Goal: Check status: Check status

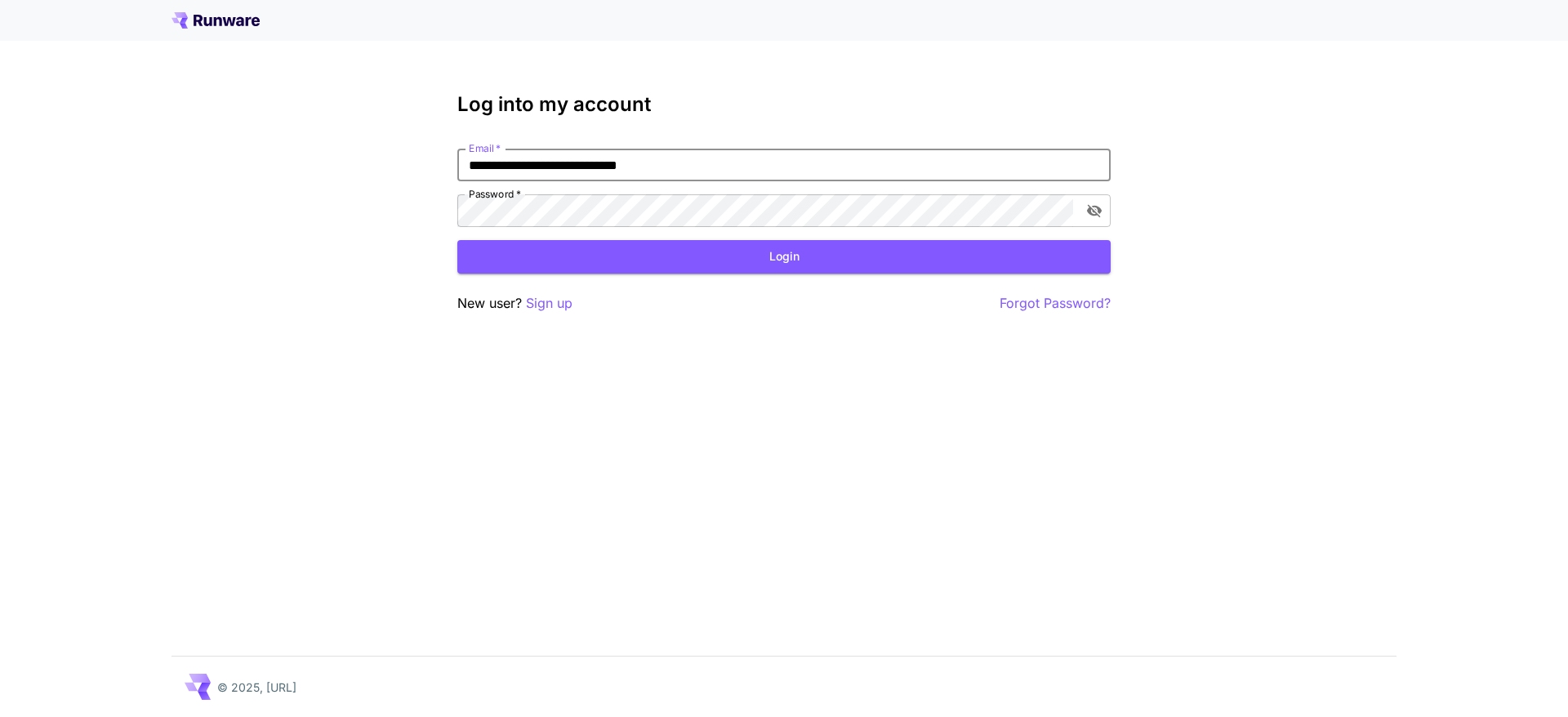
type input "**********"
click button "Login" at bounding box center [784, 257] width 653 height 34
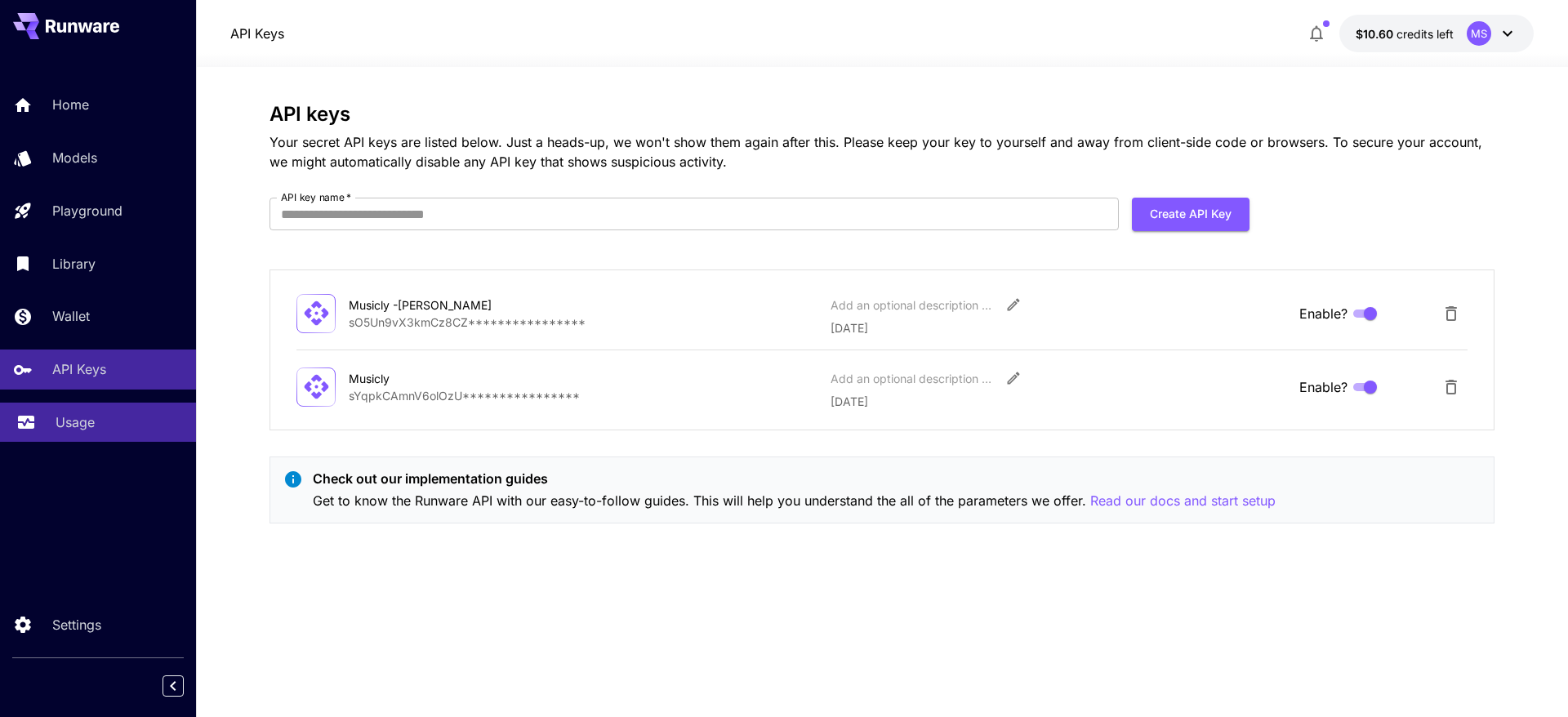
click at [78, 424] on p "Usage" at bounding box center [75, 422] width 39 height 20
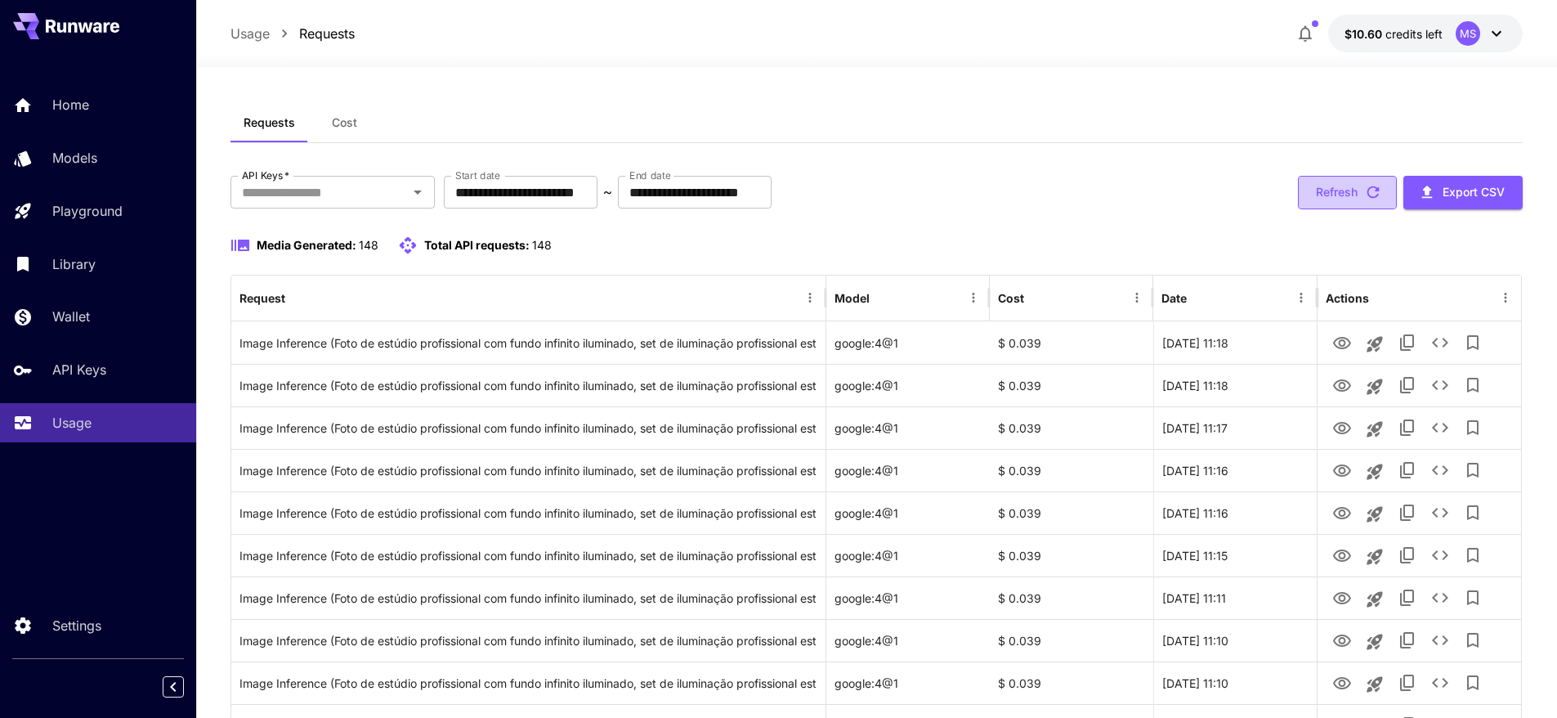
click at [1319, 197] on button "Refresh" at bounding box center [1347, 193] width 99 height 34
click at [757, 111] on div "Requests Cost" at bounding box center [877, 123] width 1293 height 40
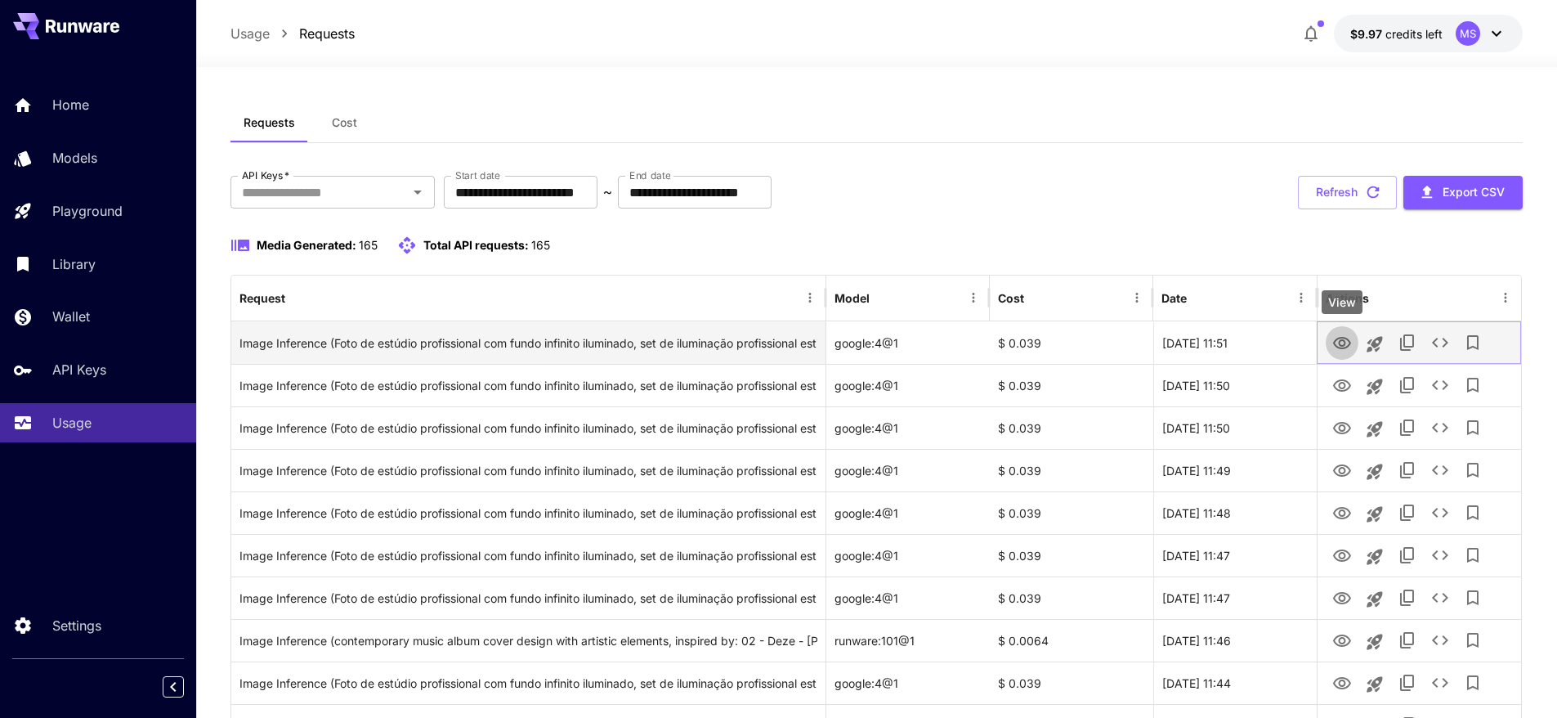
click at [1335, 347] on icon "View" at bounding box center [1342, 344] width 20 height 20
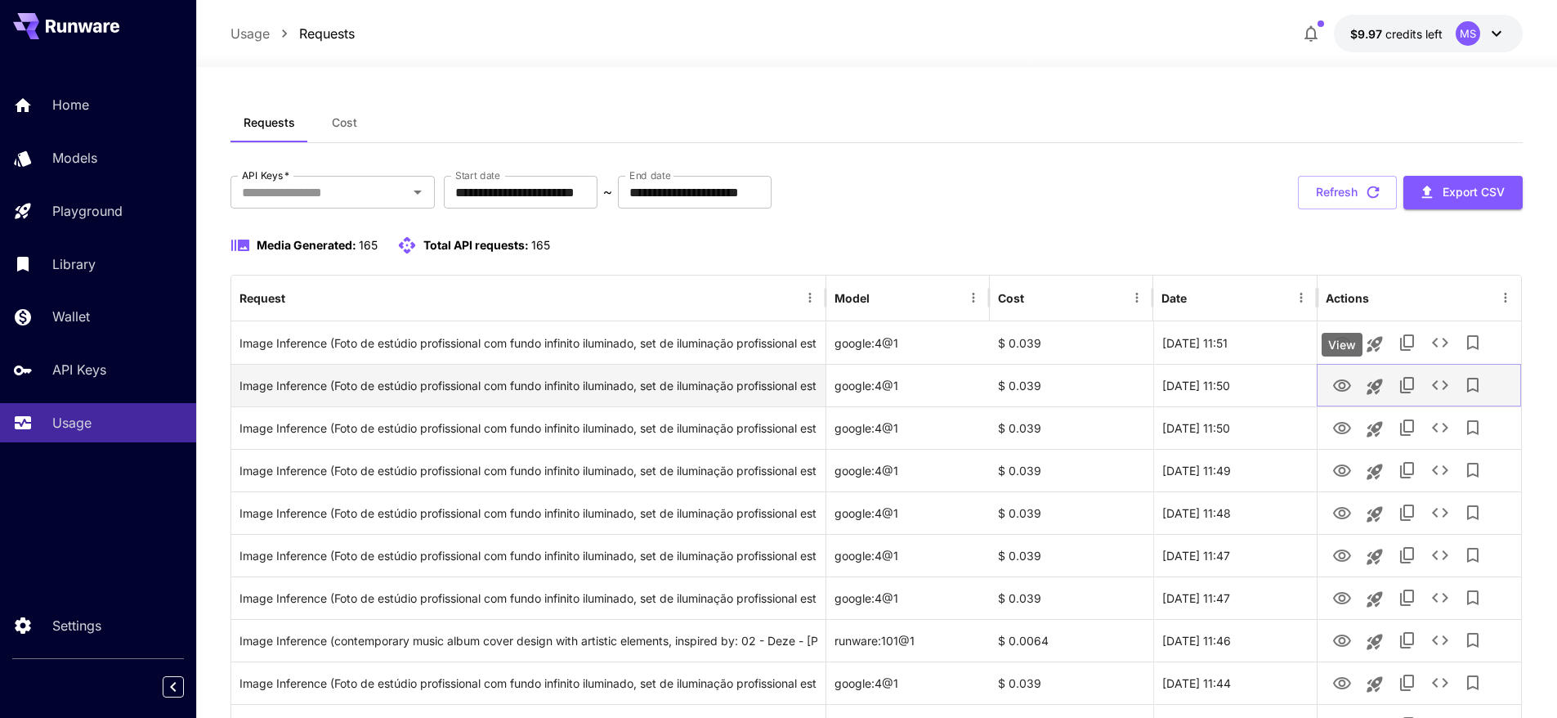
click at [1345, 392] on icon "View" at bounding box center [1342, 386] width 20 height 20
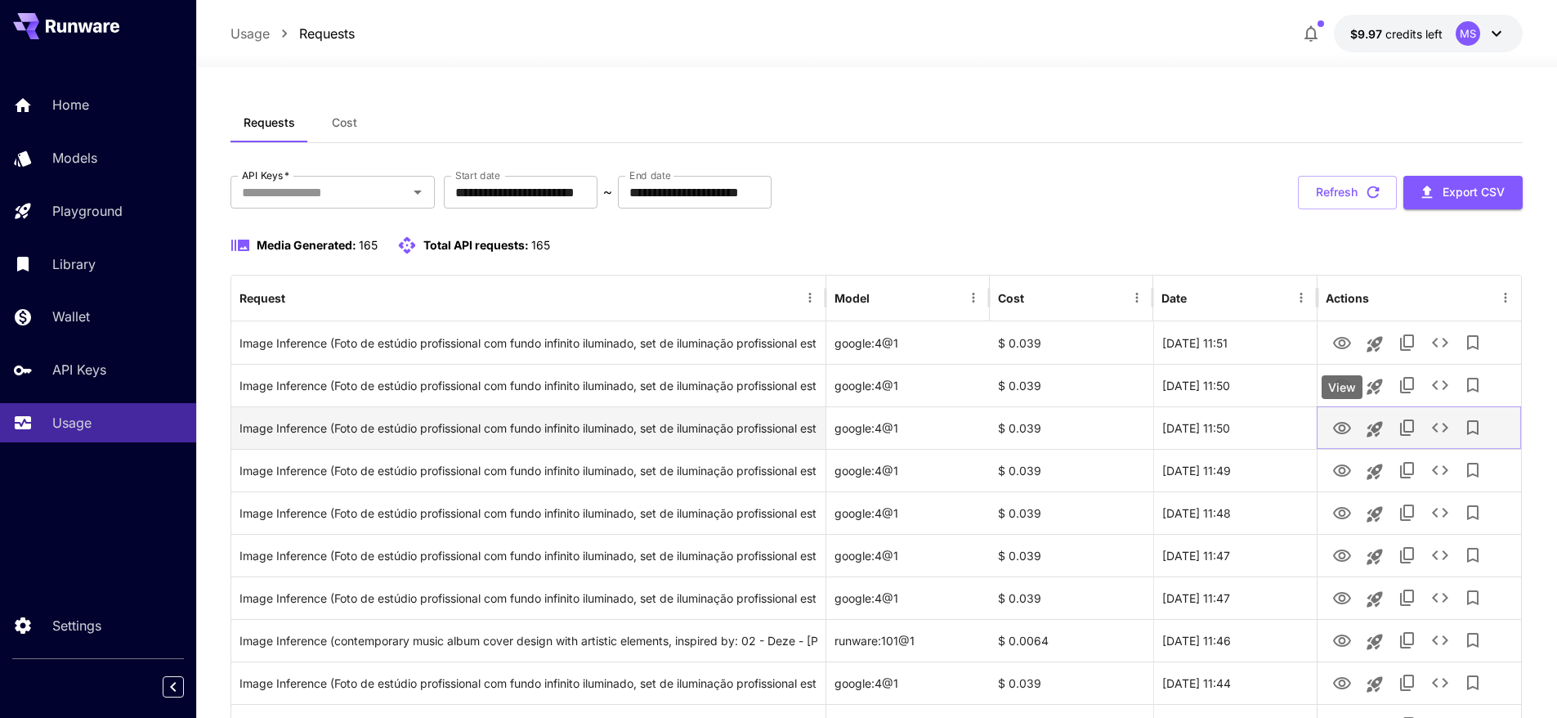
click at [1332, 432] on icon "View" at bounding box center [1342, 429] width 20 height 20
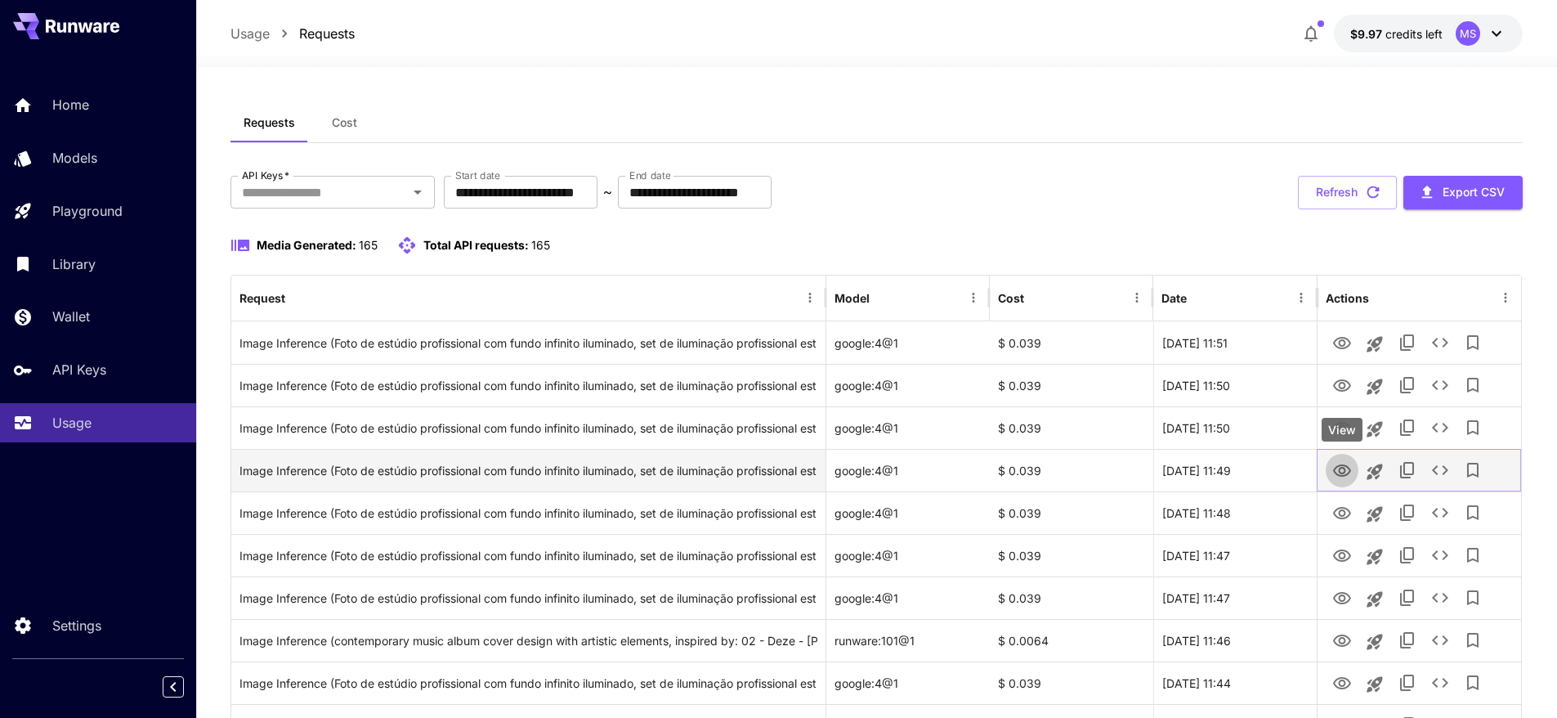
click at [1337, 472] on icon "View" at bounding box center [1342, 471] width 20 height 20
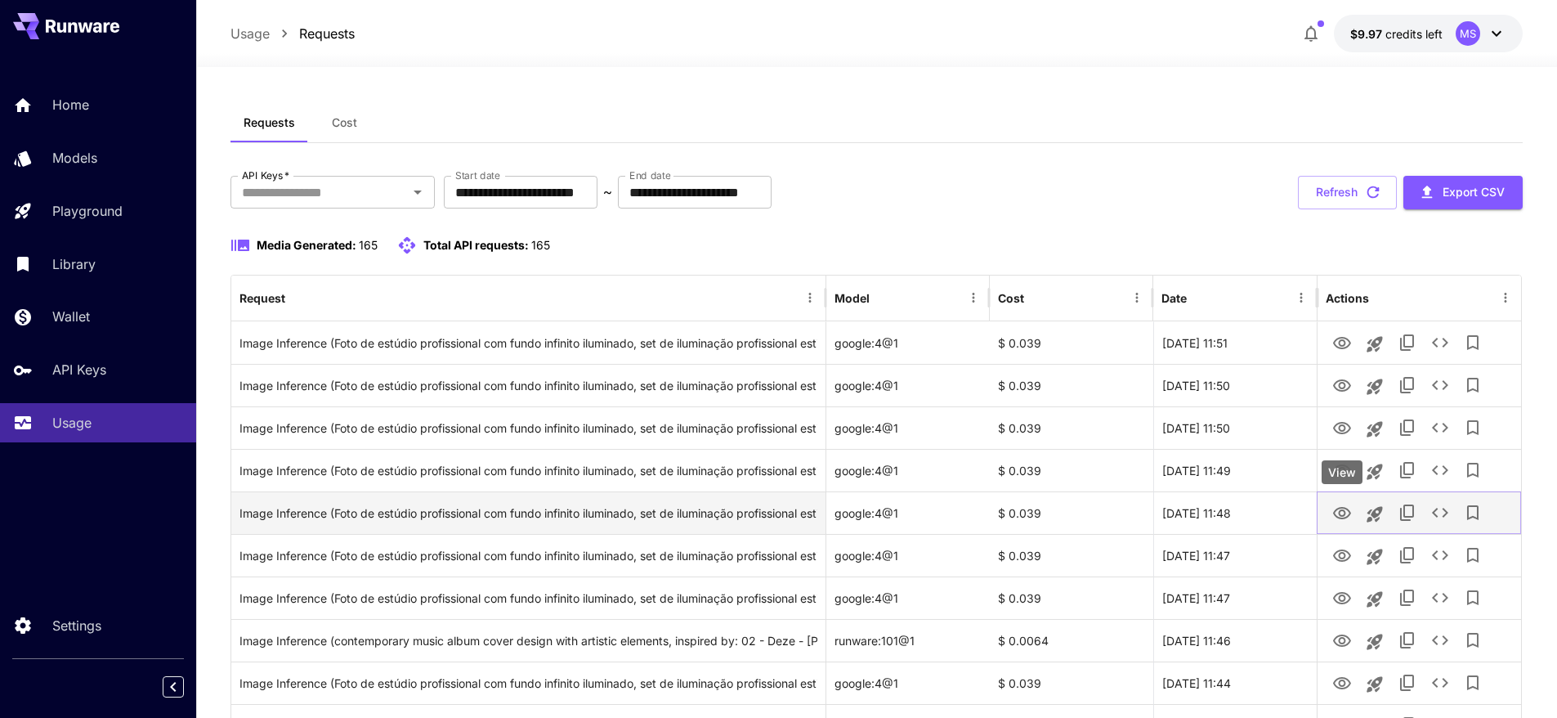
click at [1333, 514] on icon "View" at bounding box center [1342, 514] width 20 height 20
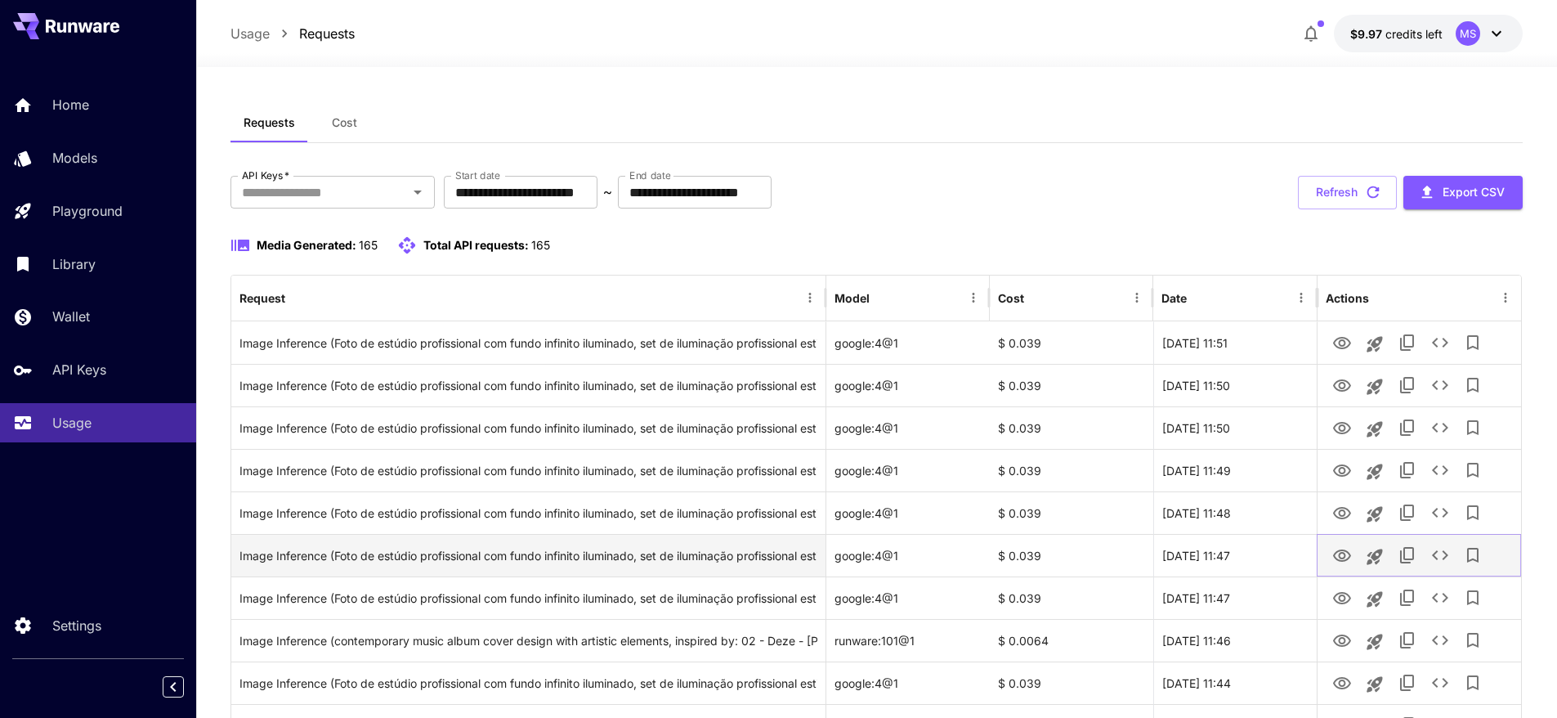
click at [1334, 551] on icon "View" at bounding box center [1342, 556] width 20 height 20
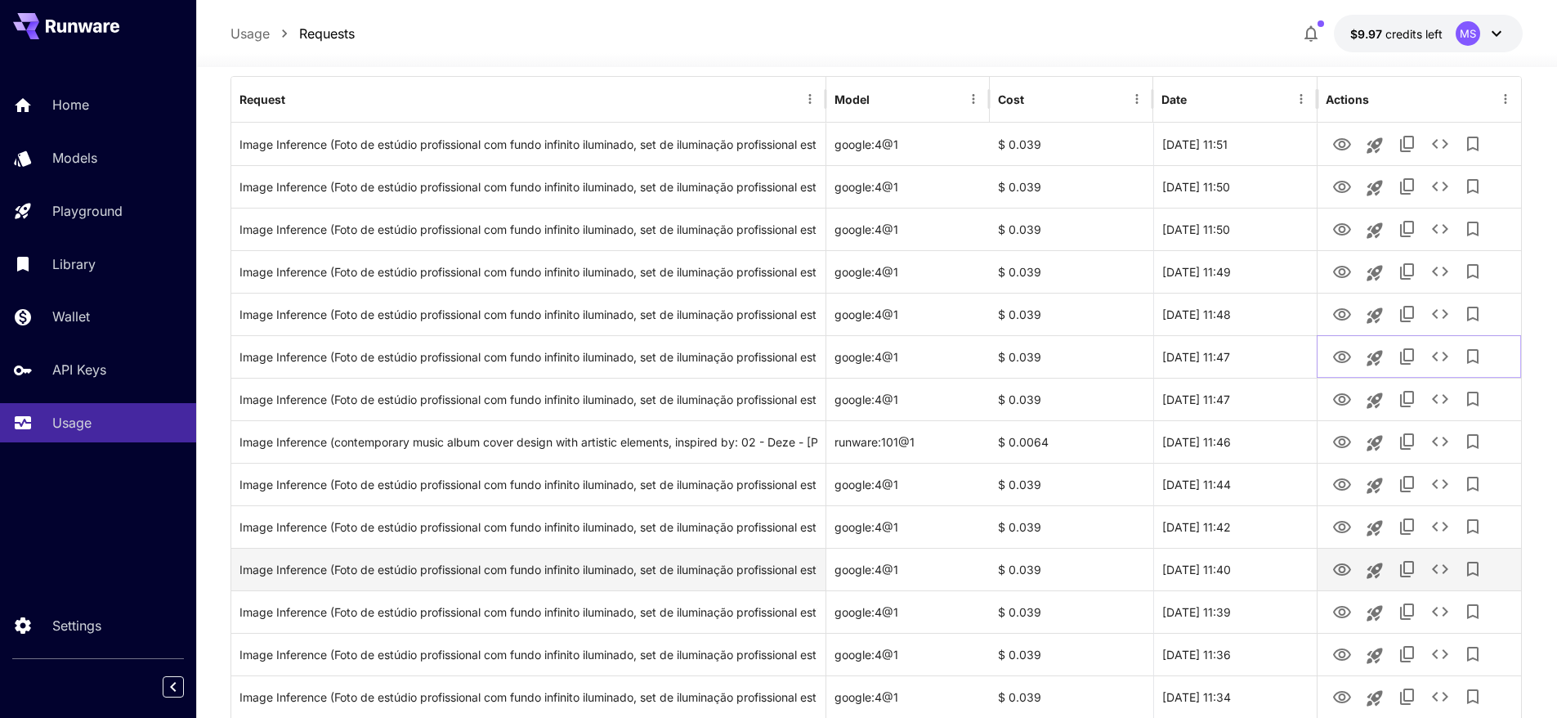
scroll to position [240, 0]
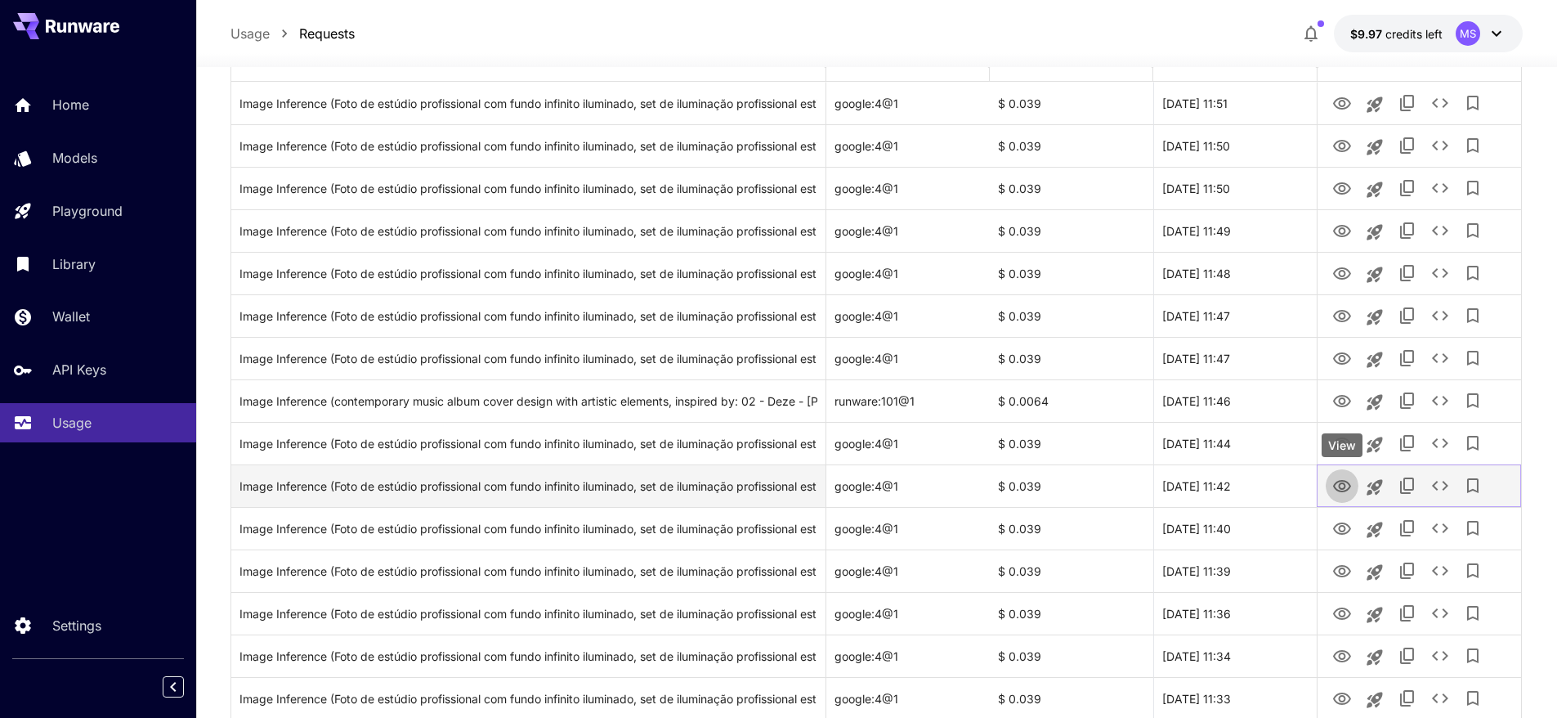
click at [1339, 488] on icon "View" at bounding box center [1342, 487] width 20 height 20
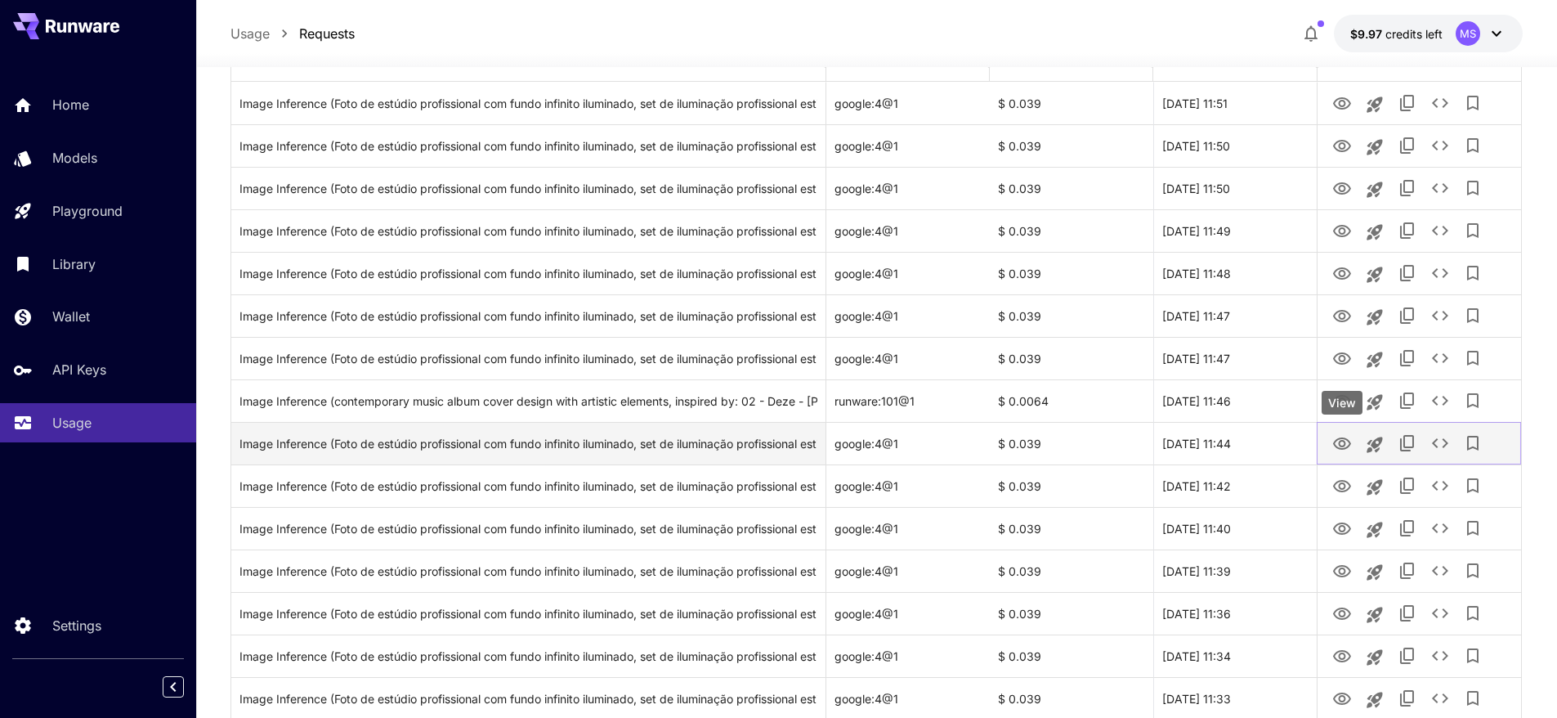
click at [1334, 435] on icon "View" at bounding box center [1342, 444] width 20 height 20
